Goal: Transaction & Acquisition: Purchase product/service

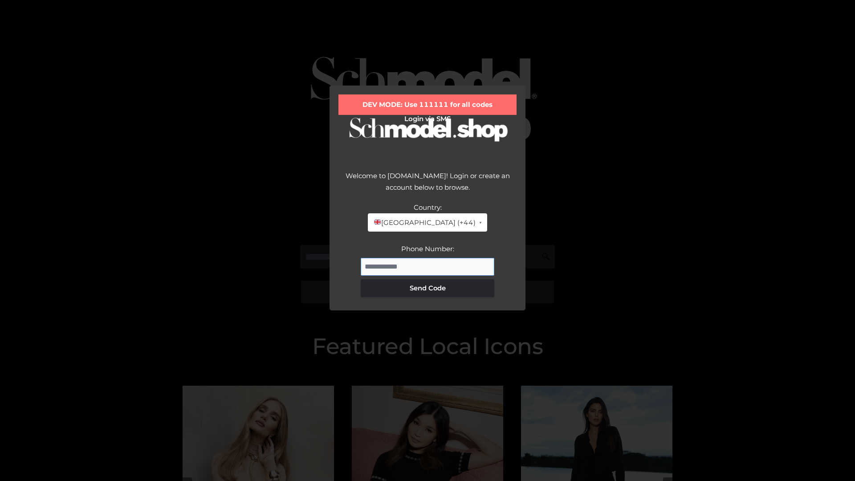
click at [428, 266] on input "Phone Number:" at bounding box center [428, 267] width 134 height 18
type input "**********"
click at [428, 288] on button "Send Code" at bounding box center [428, 288] width 134 height 18
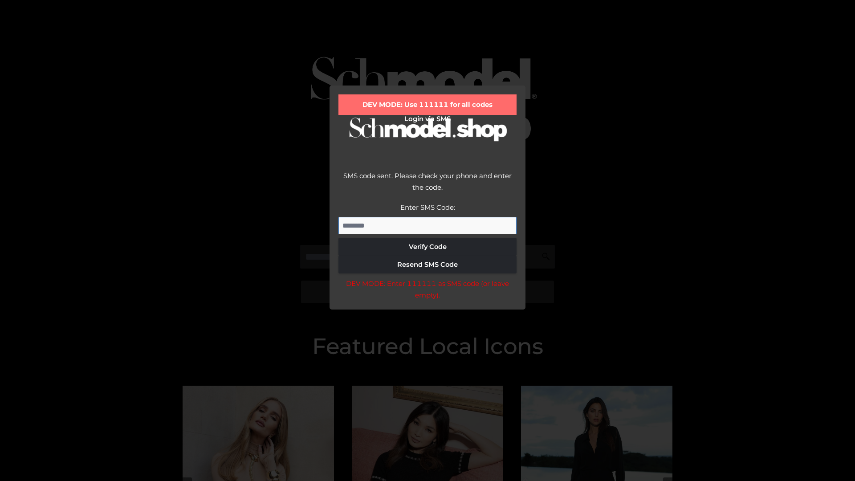
click at [428, 225] on input "Enter SMS Code:" at bounding box center [427, 226] width 178 height 18
type input "******"
click at [428, 247] on button "Verify Code" at bounding box center [427, 247] width 178 height 18
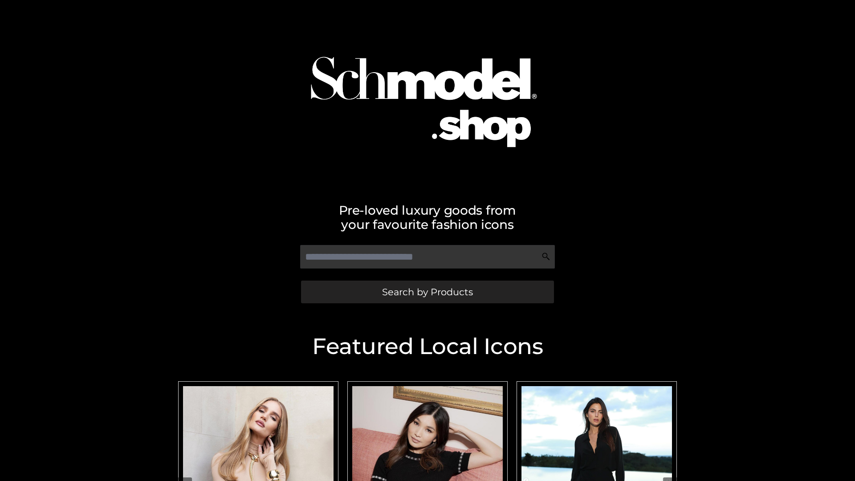
click at [427, 292] on span "Search by Products" at bounding box center [427, 291] width 91 height 9
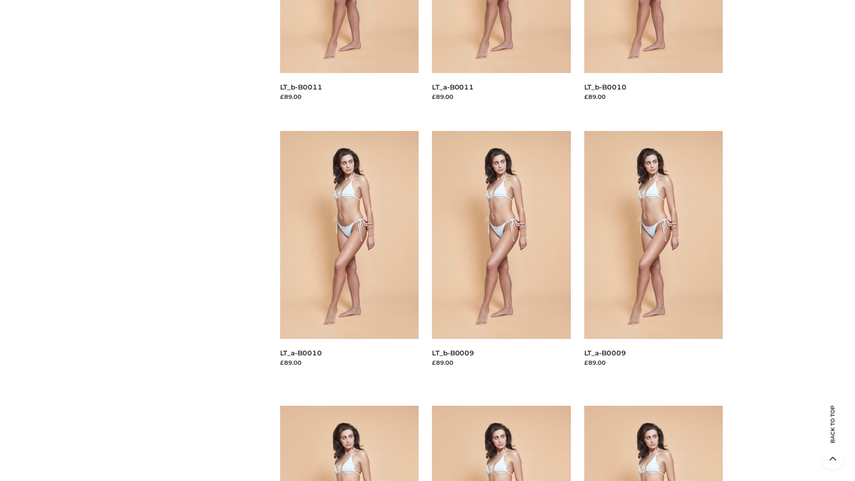
scroll to position [2348, 0]
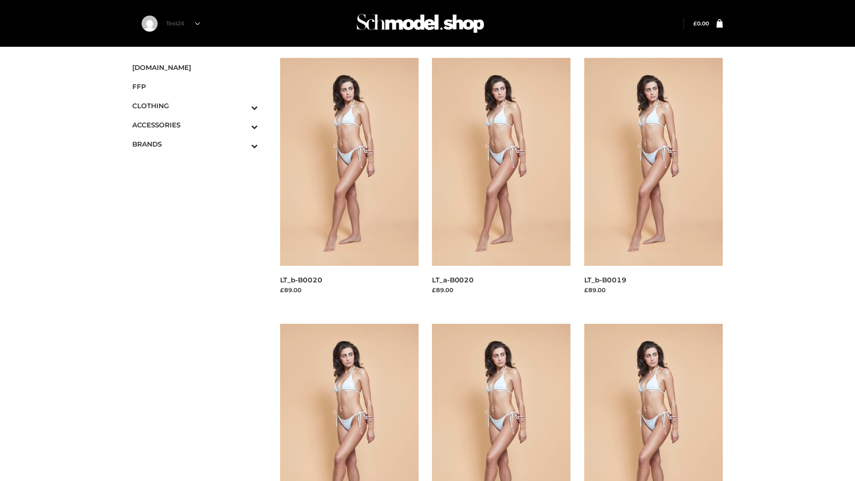
scroll to position [725, 0]
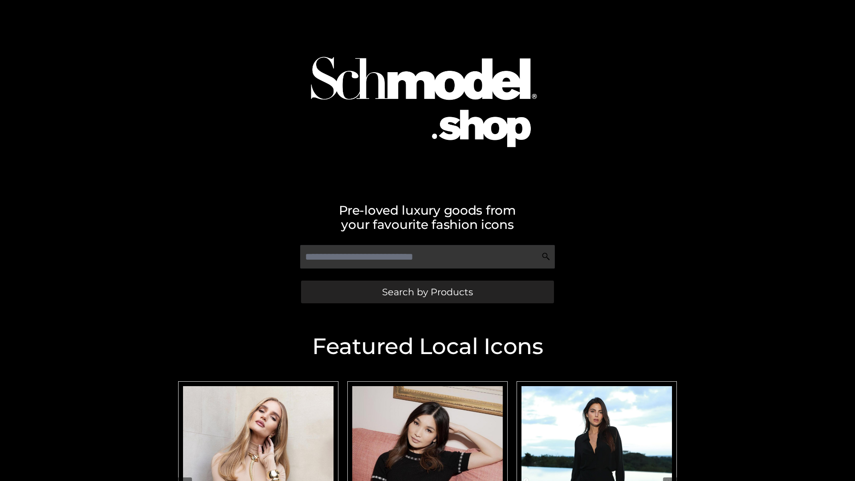
click at [427, 292] on span "Search by Products" at bounding box center [427, 291] width 91 height 9
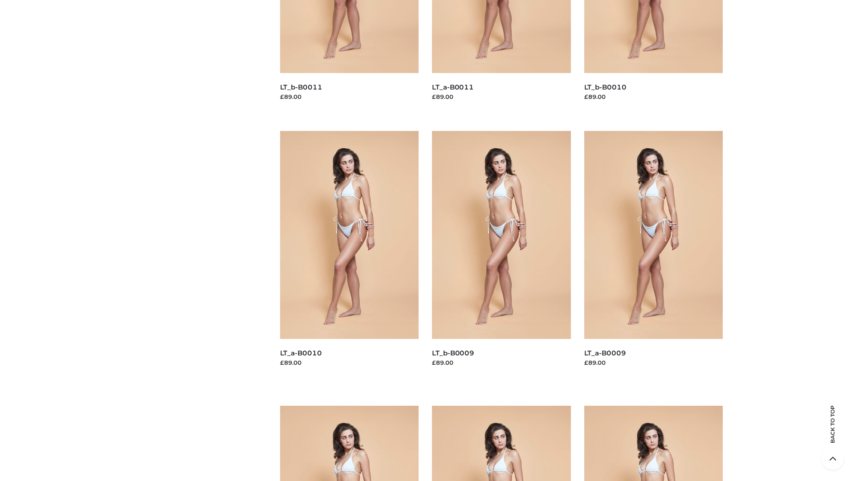
scroll to position [2348, 0]
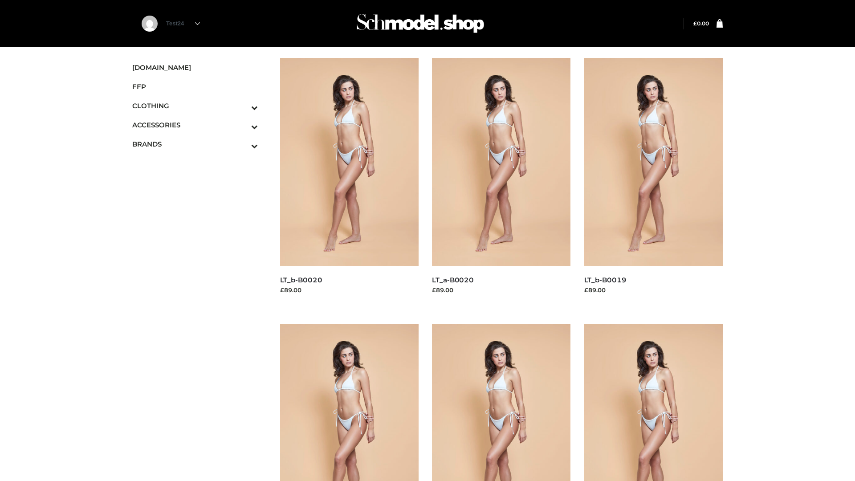
scroll to position [725, 0]
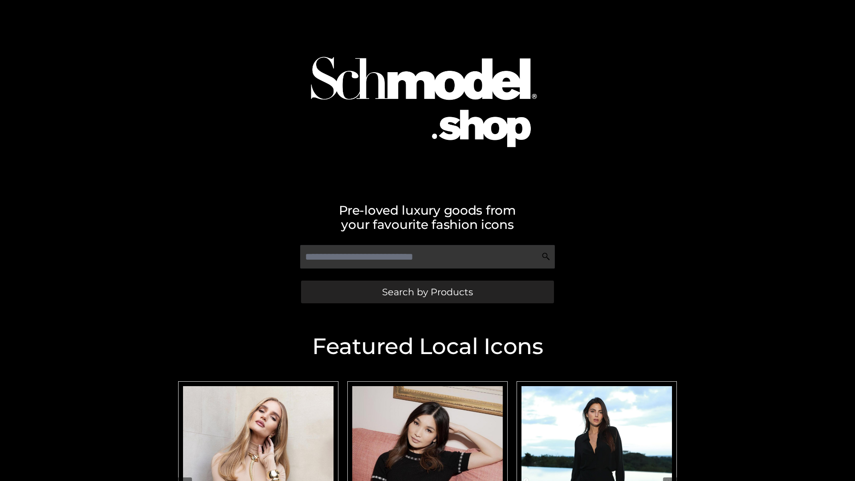
click at [427, 292] on span "Search by Products" at bounding box center [427, 291] width 91 height 9
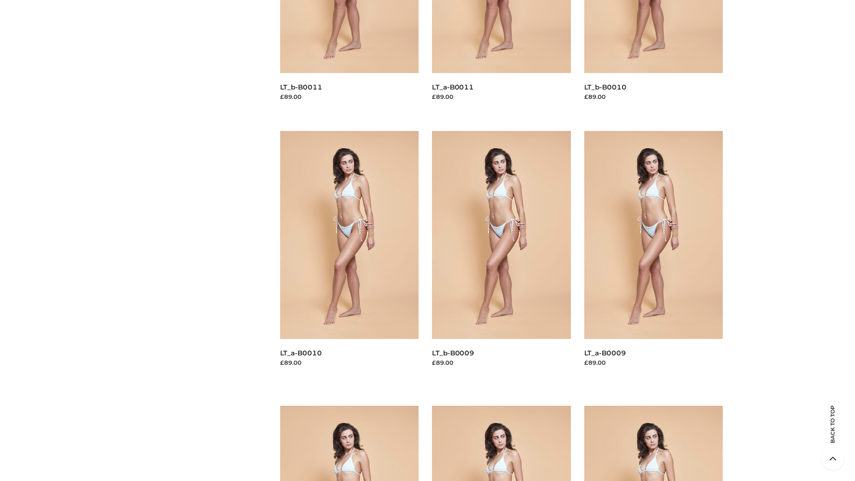
scroll to position [2348, 0]
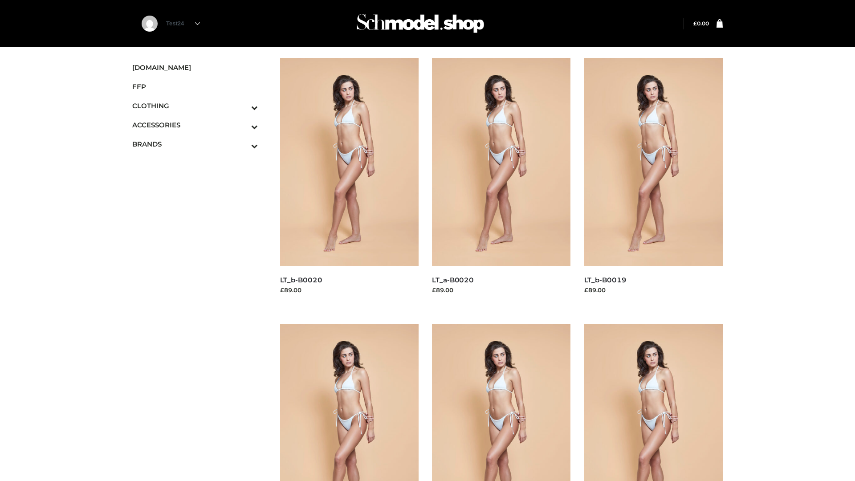
scroll to position [725, 0]
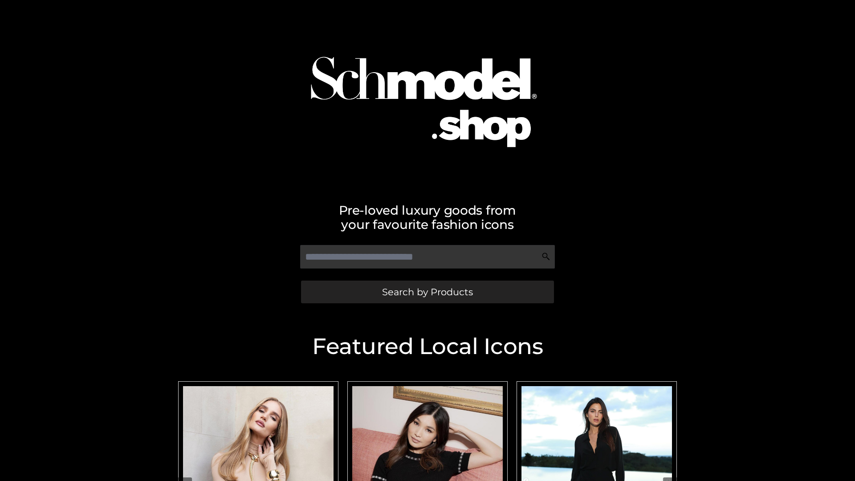
click at [427, 292] on span "Search by Products" at bounding box center [427, 291] width 91 height 9
